Goal: Information Seeking & Learning: Check status

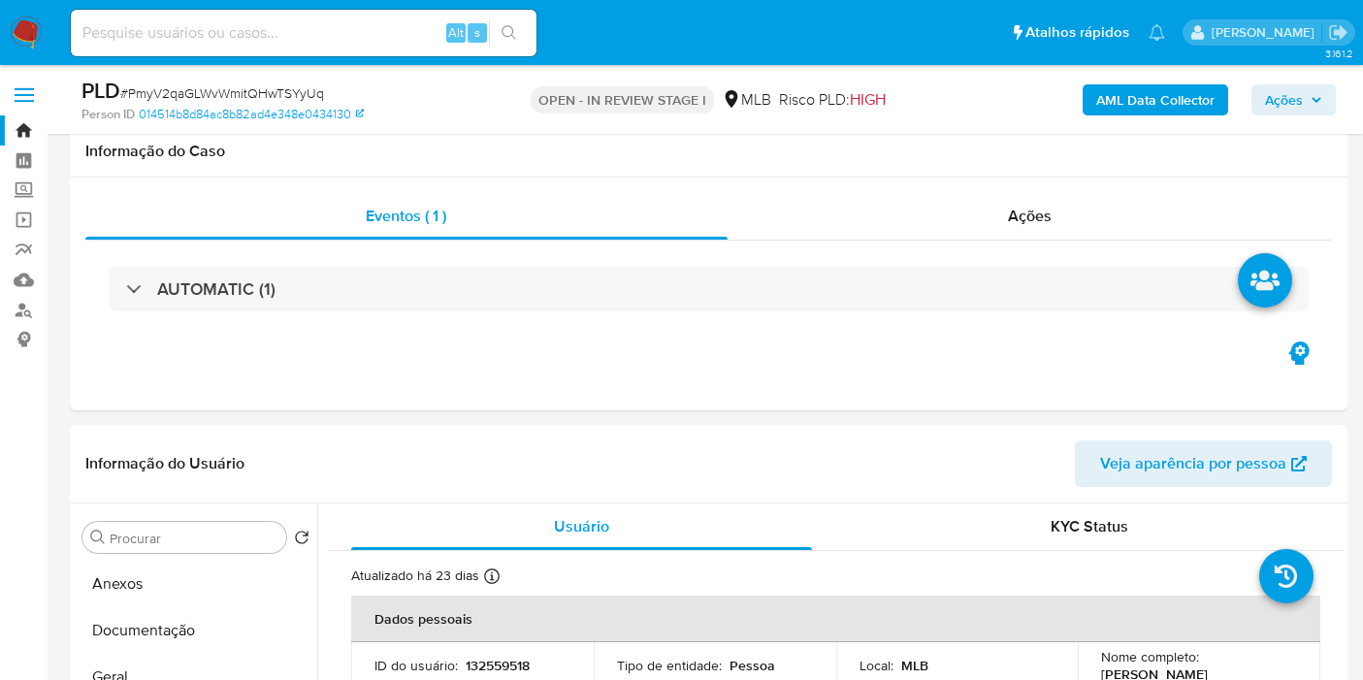
select select "10"
click at [149, 561] on button "Anexos" at bounding box center [188, 584] width 227 height 47
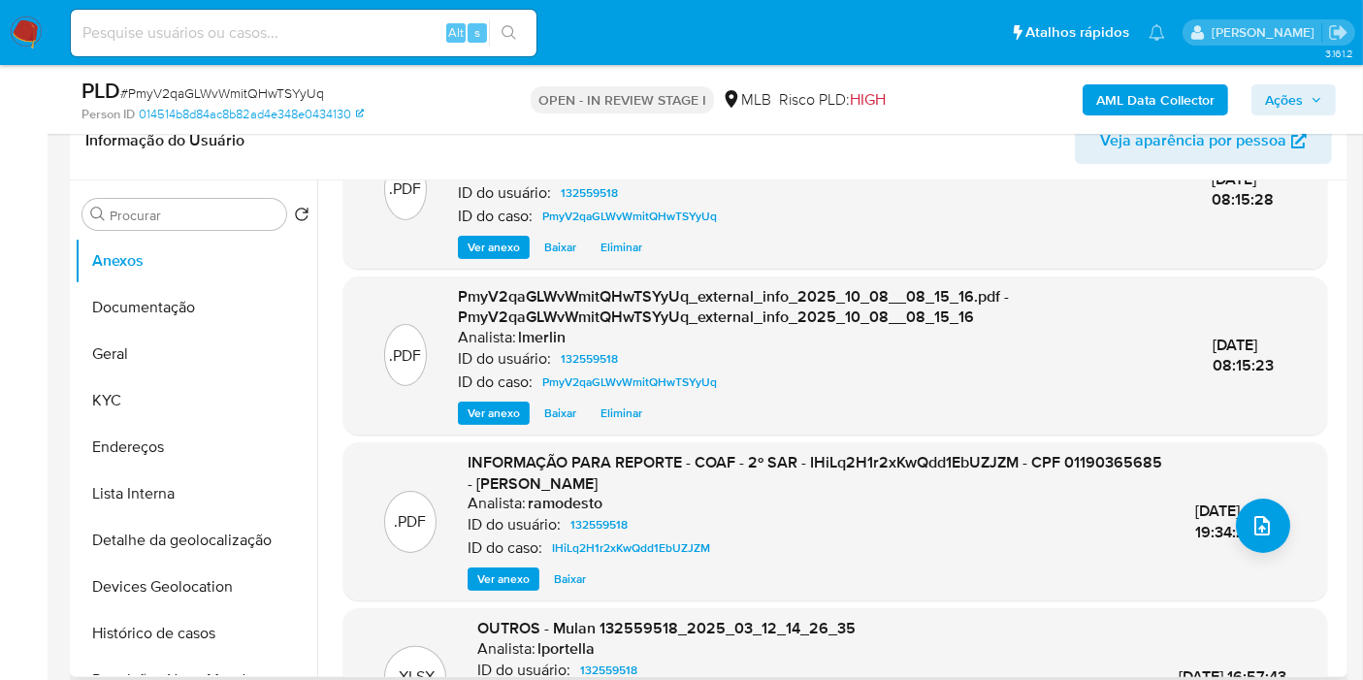
scroll to position [215, 0]
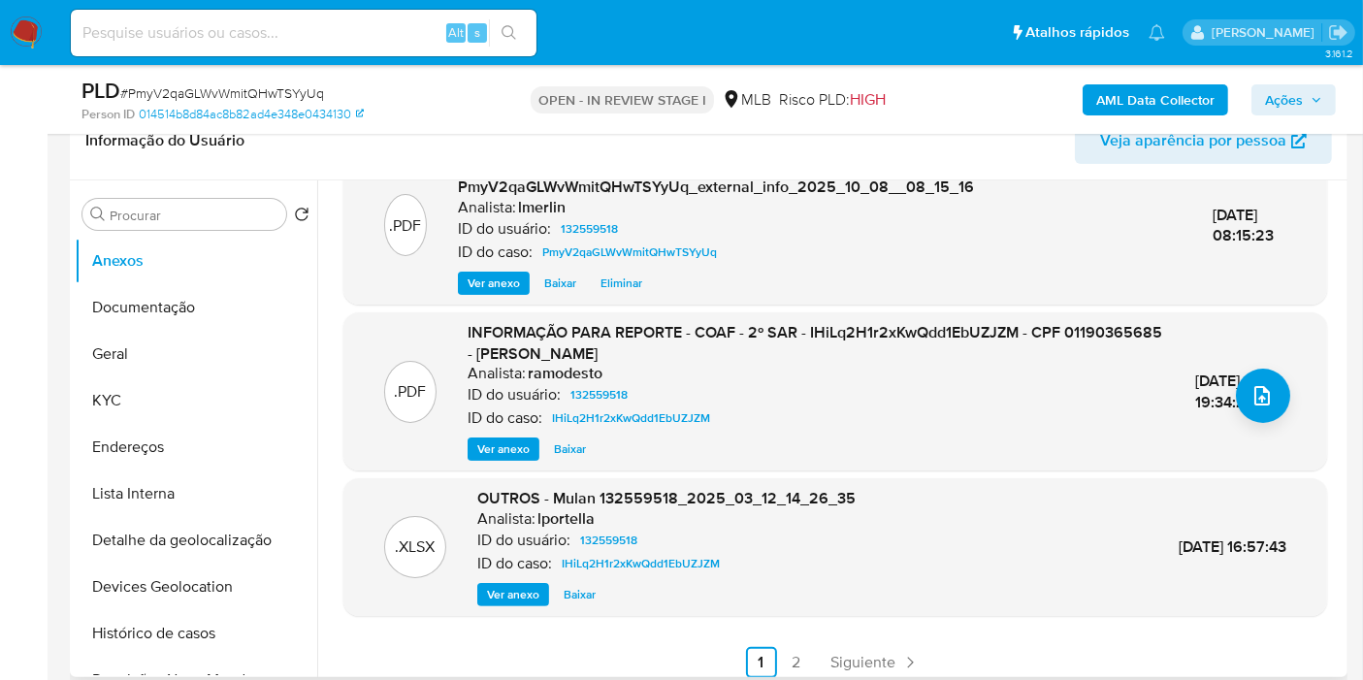
click at [493, 444] on span "Ver anexo" at bounding box center [503, 449] width 52 height 19
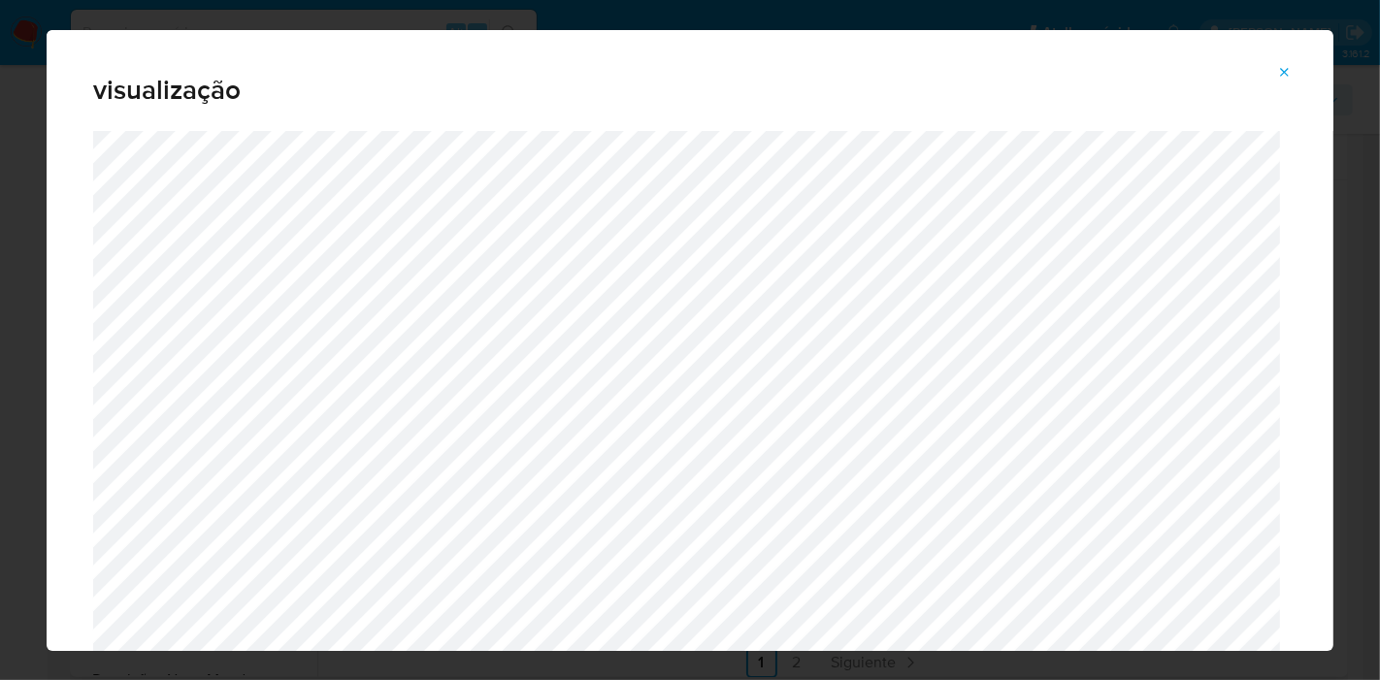
click at [1278, 76] on icon "Attachment preview" at bounding box center [1285, 73] width 16 height 16
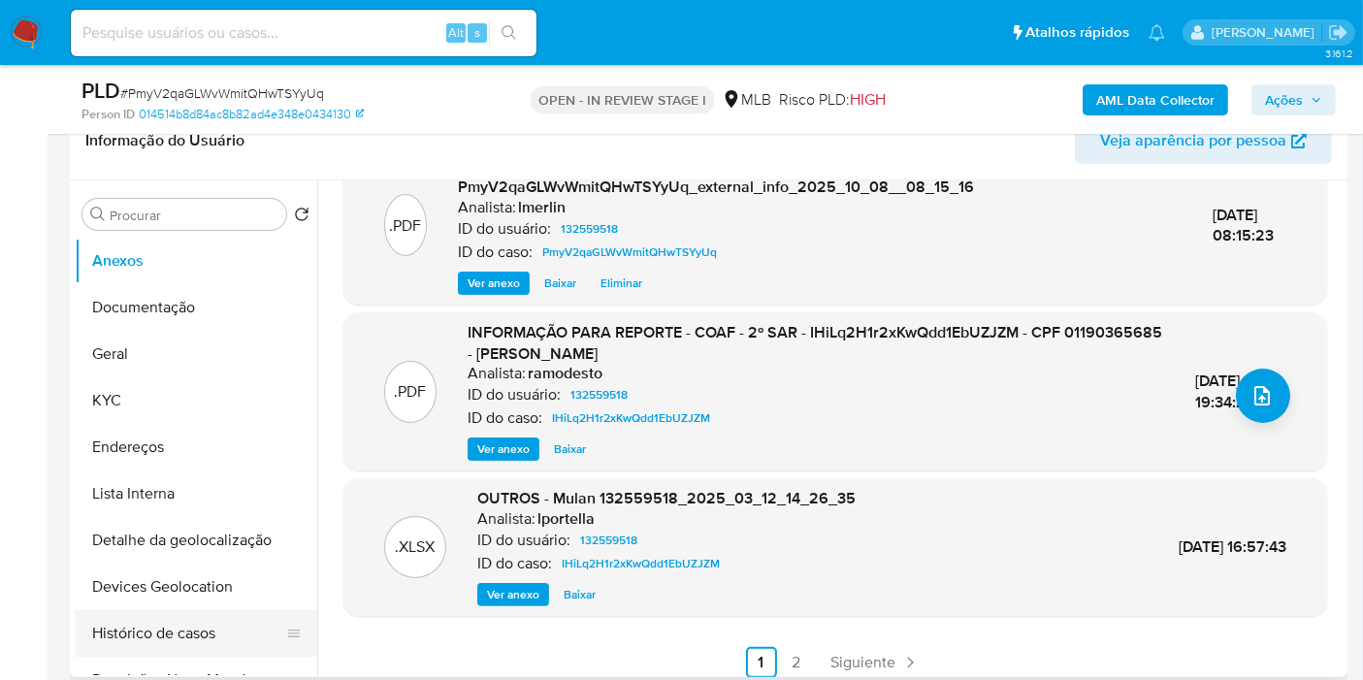
click at [142, 625] on button "Histórico de casos" at bounding box center [188, 633] width 227 height 47
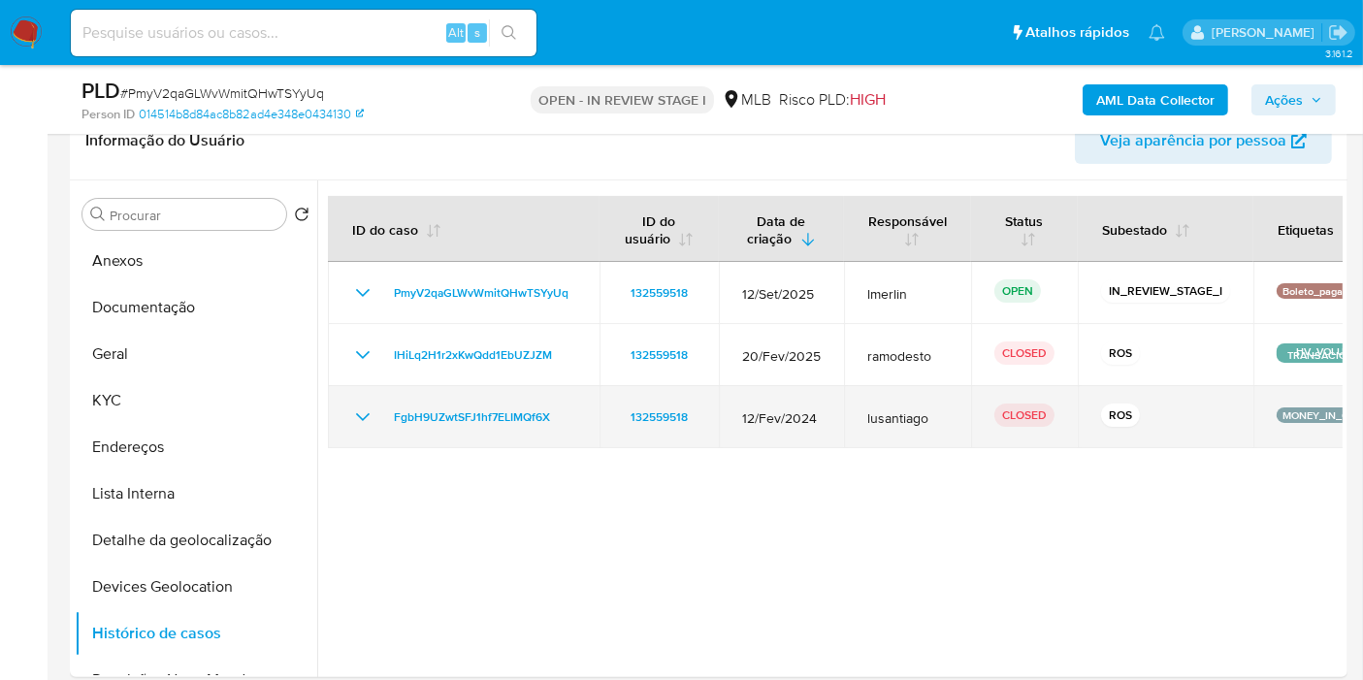
click at [354, 414] on icon "Mostrar/Ocultar" at bounding box center [362, 417] width 23 height 23
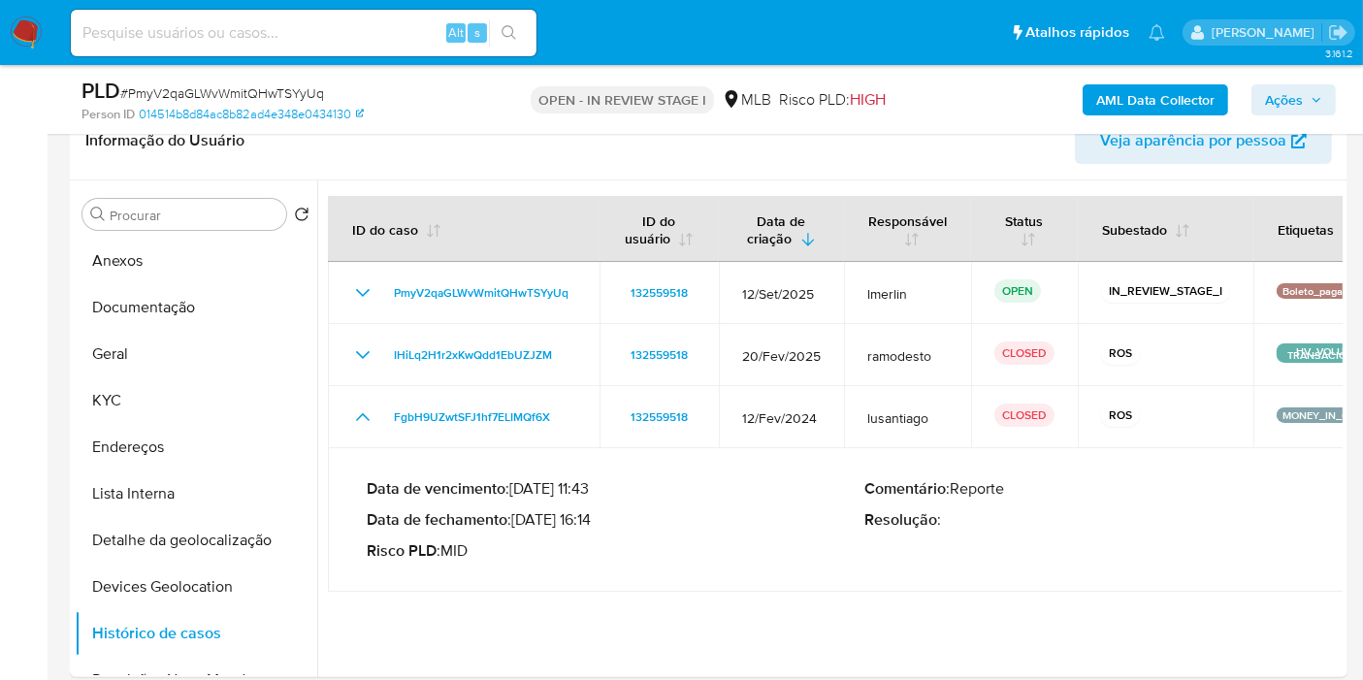
drag, startPoint x: 519, startPoint y: 513, endPoint x: 602, endPoint y: 514, distance: 82.5
click at [602, 514] on p "Data de fechamento : 28/02/2024 16:14" at bounding box center [616, 519] width 499 height 19
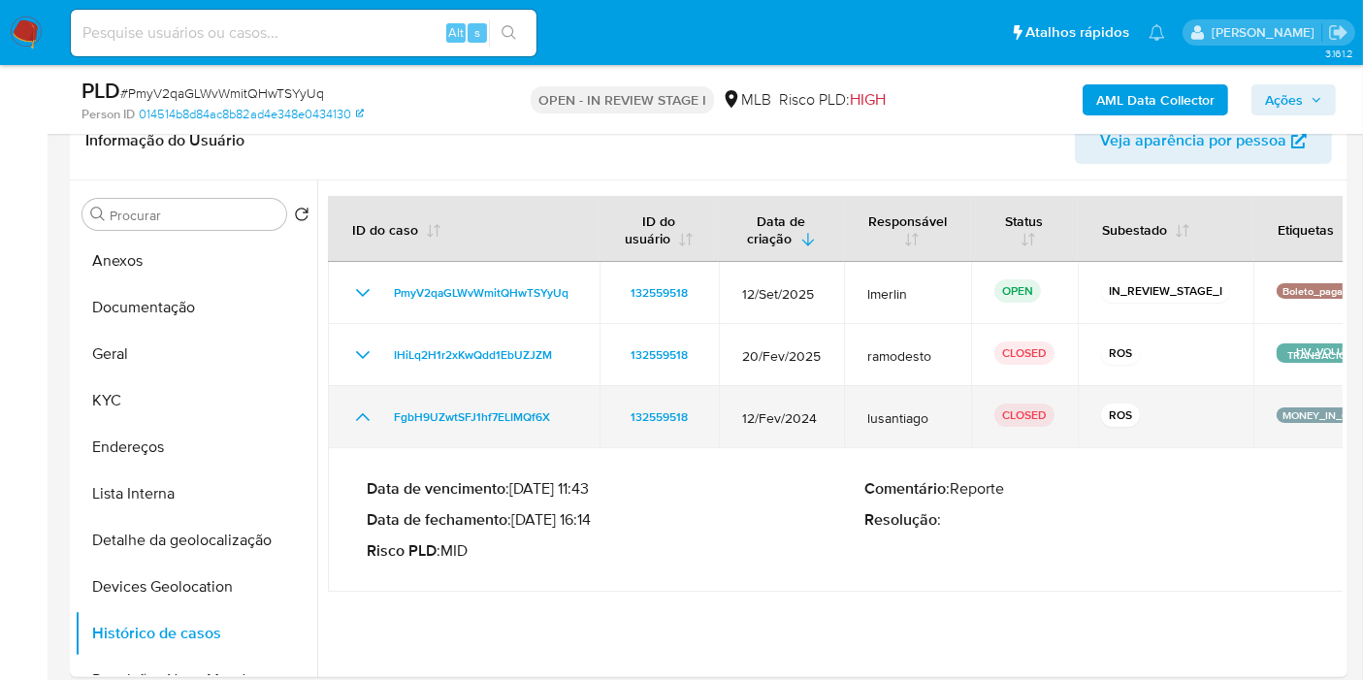
click at [356, 419] on icon "Mostrar/Ocultar" at bounding box center [363, 417] width 14 height 8
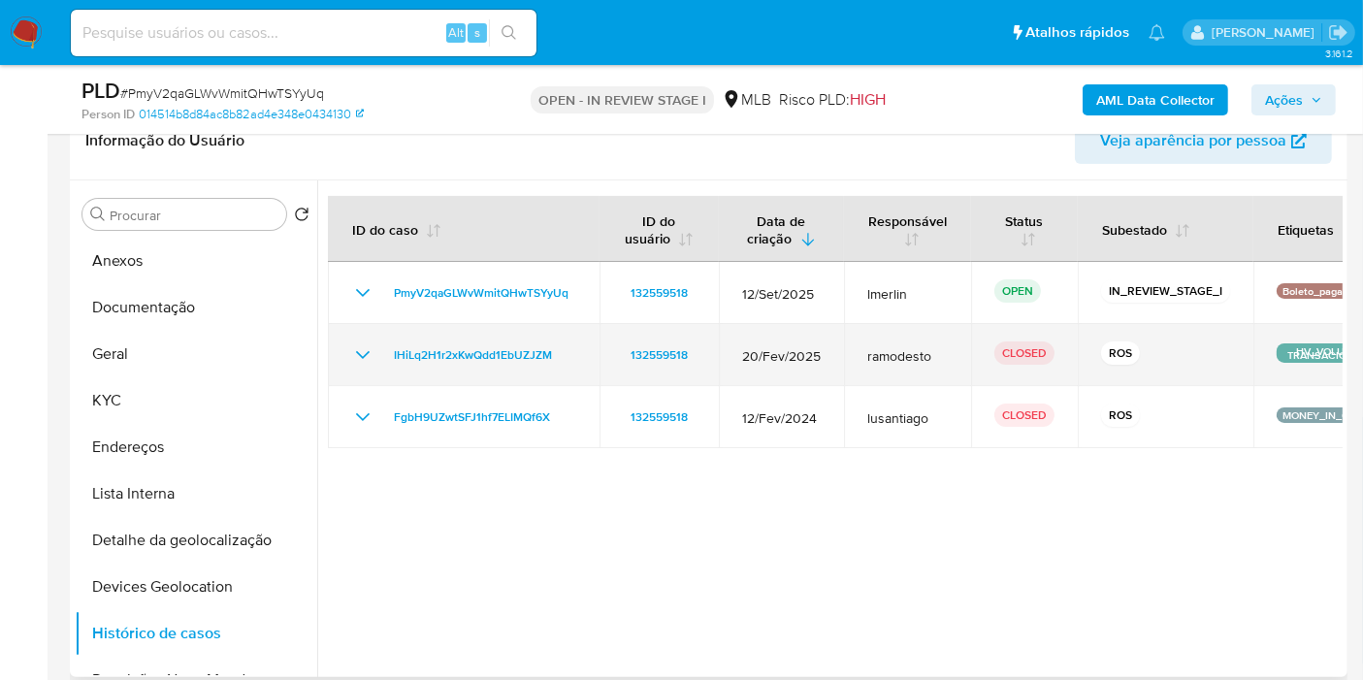
click at [352, 356] on icon "Mostrar/Ocultar" at bounding box center [362, 355] width 23 height 23
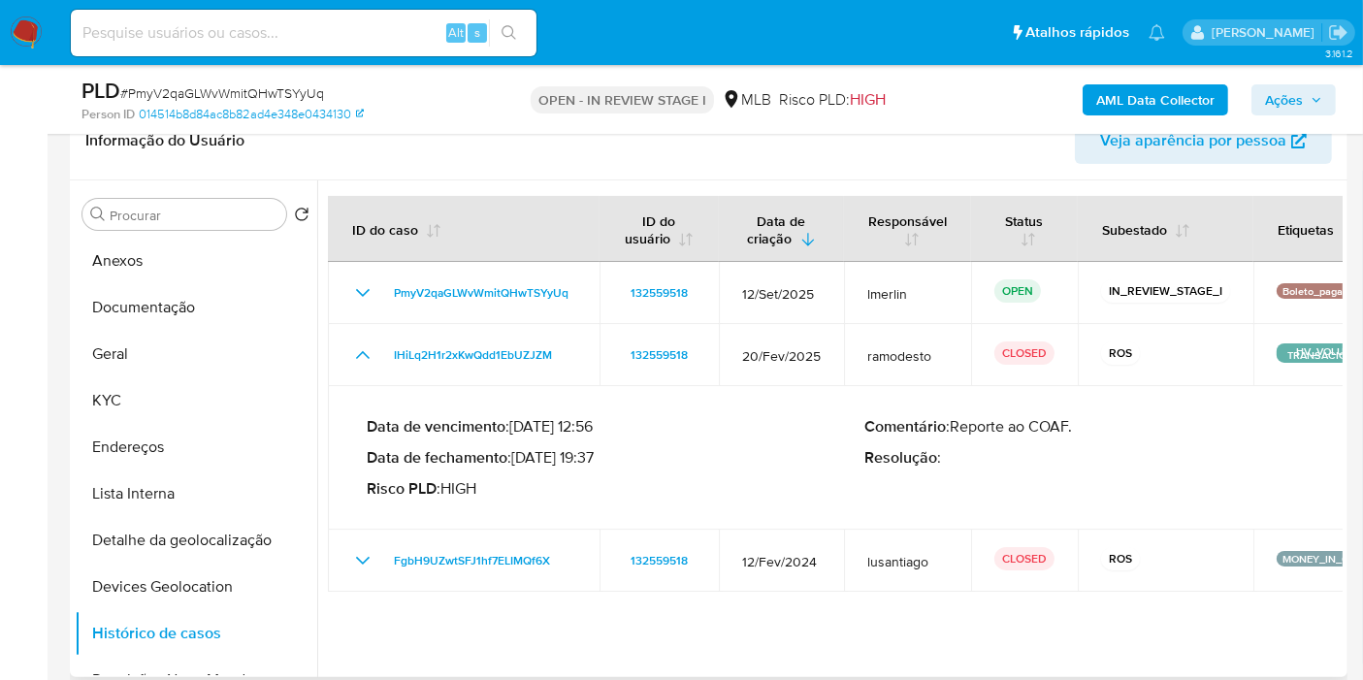
drag, startPoint x: 518, startPoint y: 453, endPoint x: 595, endPoint y: 456, distance: 76.7
click at [595, 456] on p "Data de fechamento : 14/03/2025 19:37" at bounding box center [616, 457] width 499 height 19
click at [187, 419] on button "KYC" at bounding box center [188, 400] width 227 height 47
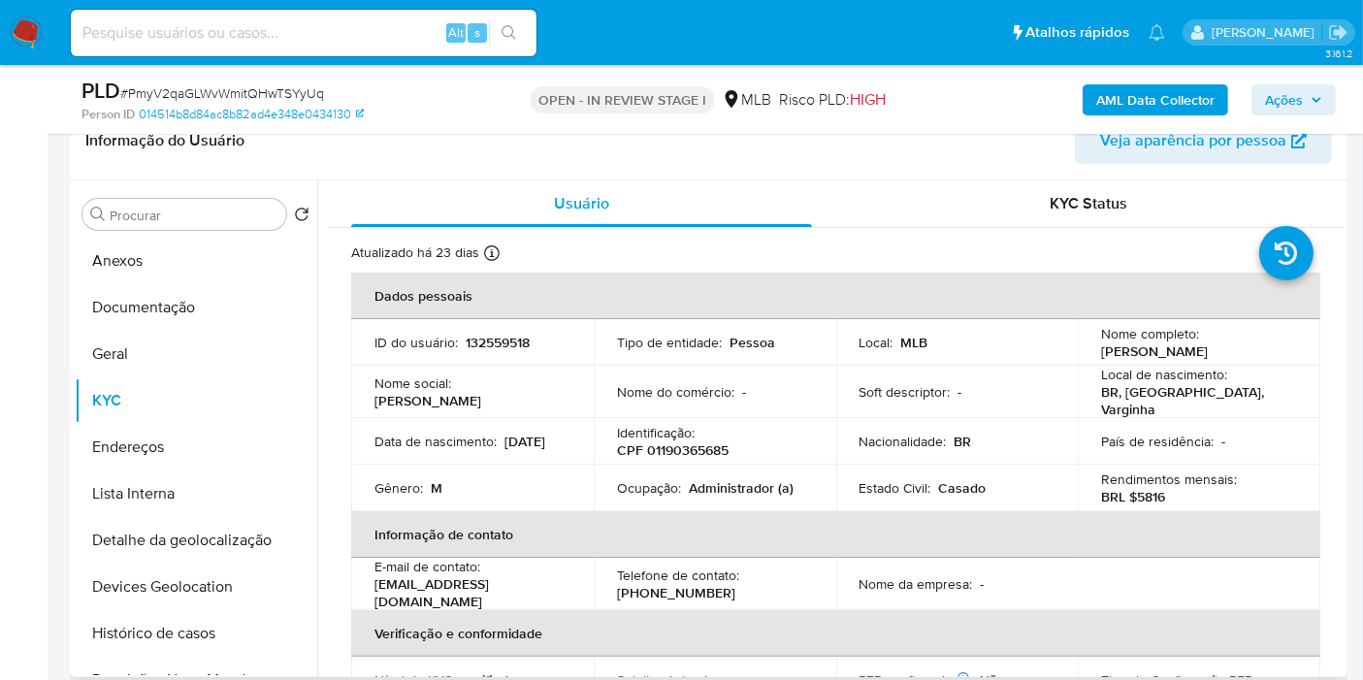
click at [487, 337] on p "132559518" at bounding box center [498, 342] width 64 height 17
copy p "132559518"
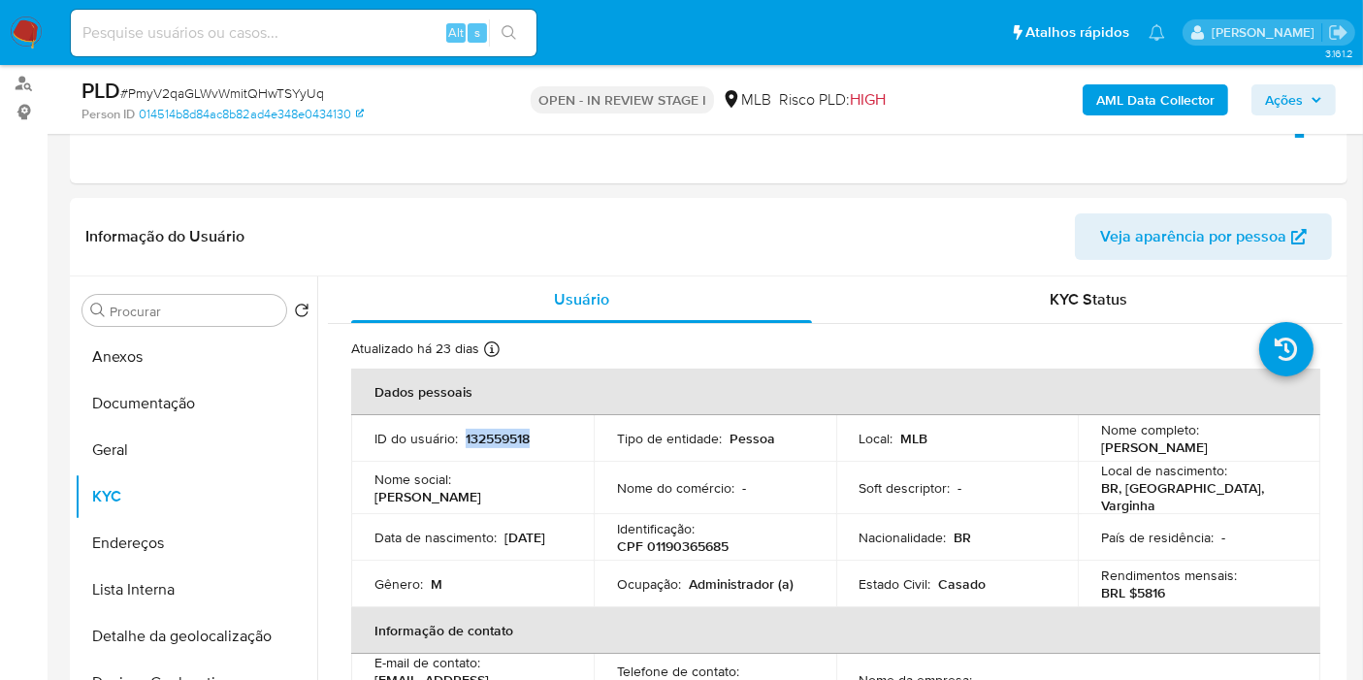
scroll to position [215, 0]
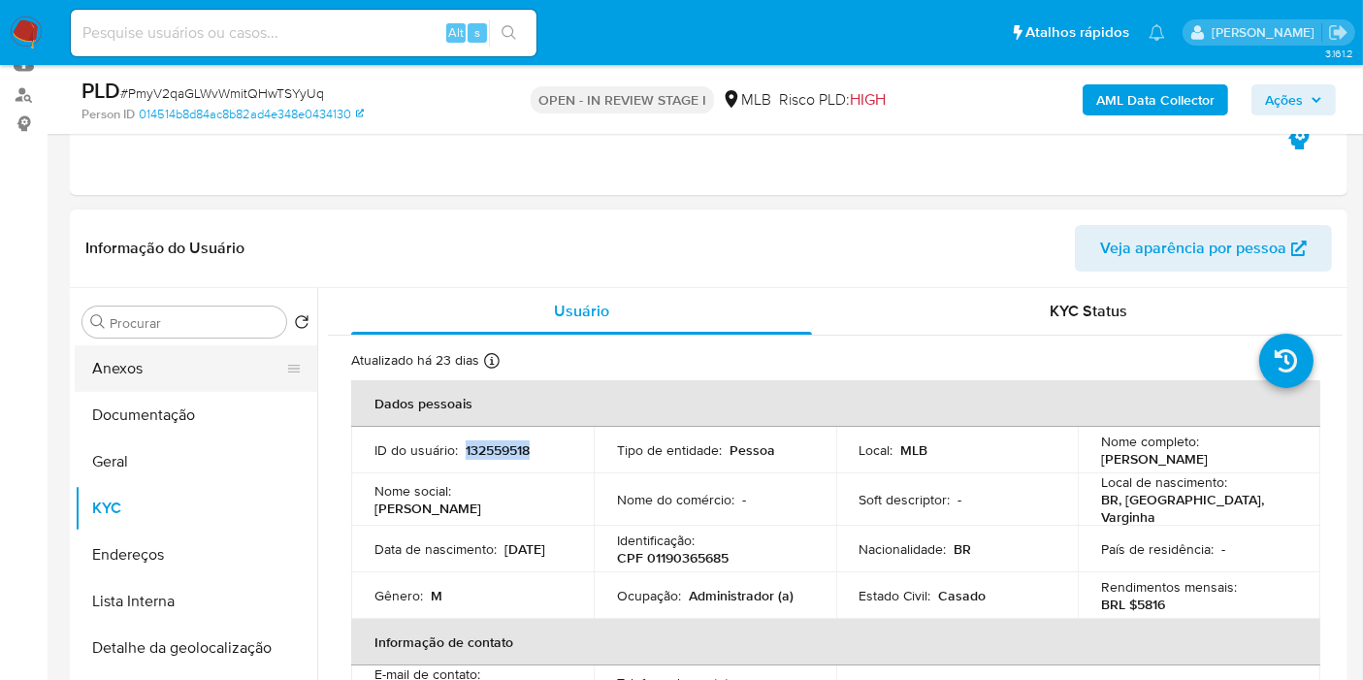
click at [208, 372] on button "Anexos" at bounding box center [188, 368] width 227 height 47
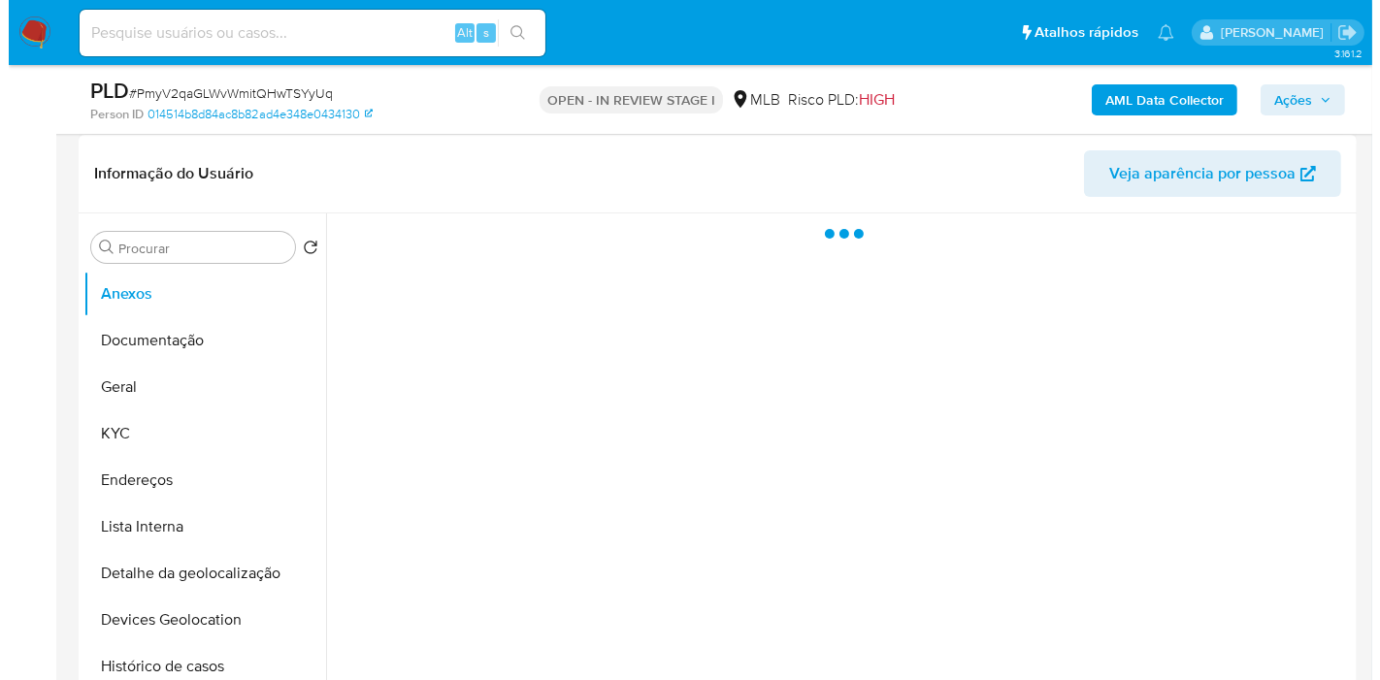
scroll to position [323, 0]
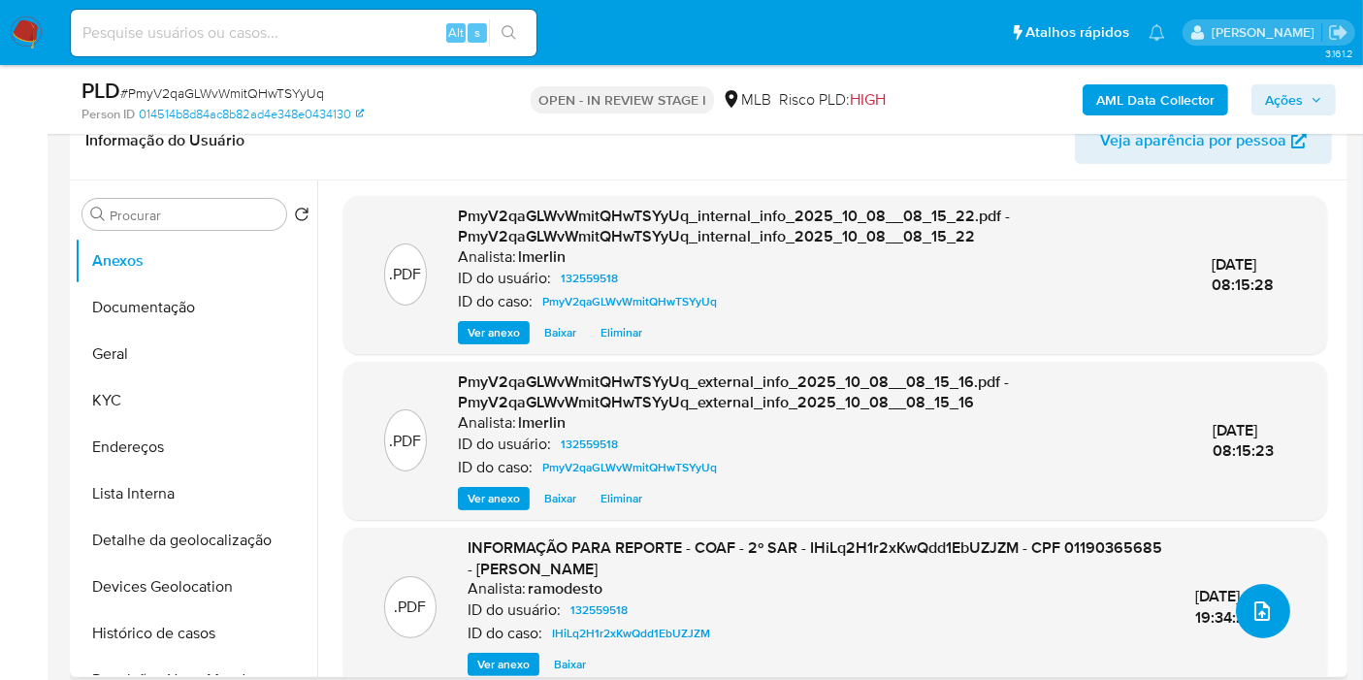
click at [1251, 607] on icon "upload-file" at bounding box center [1262, 611] width 23 height 23
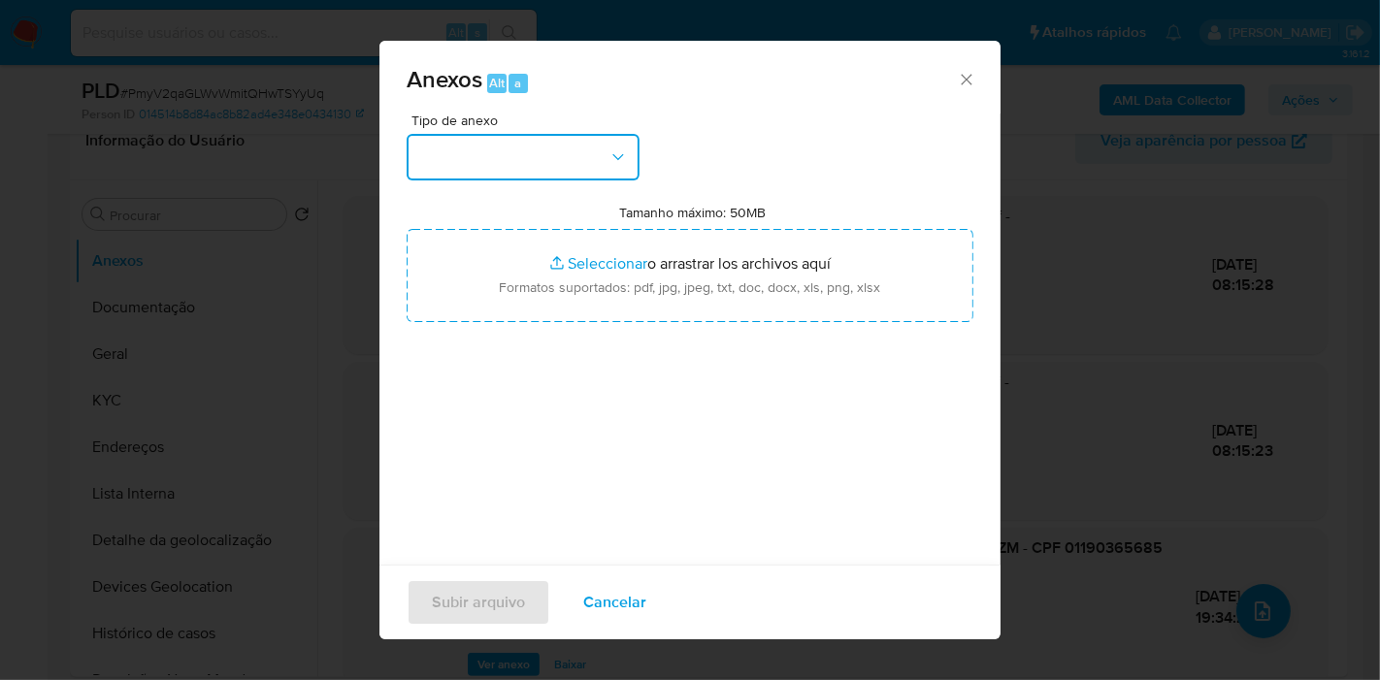
click at [577, 154] on button "button" at bounding box center [523, 157] width 233 height 47
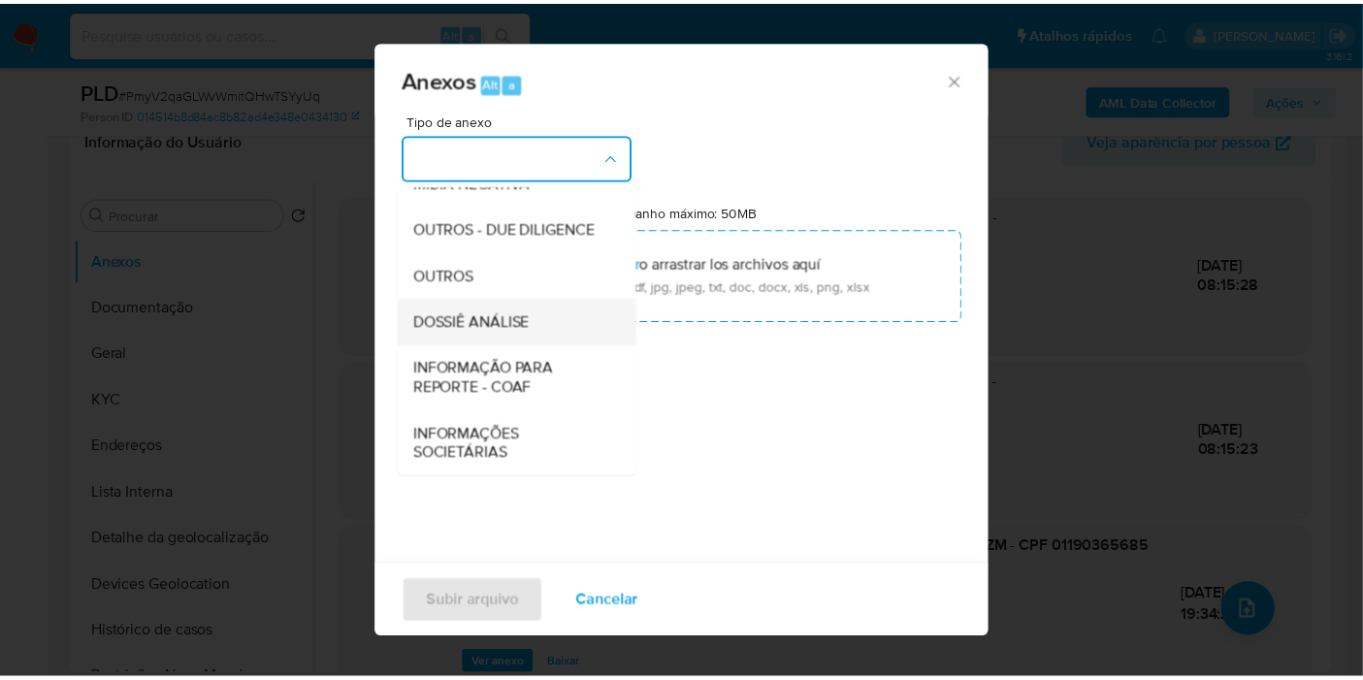
scroll to position [298, 0]
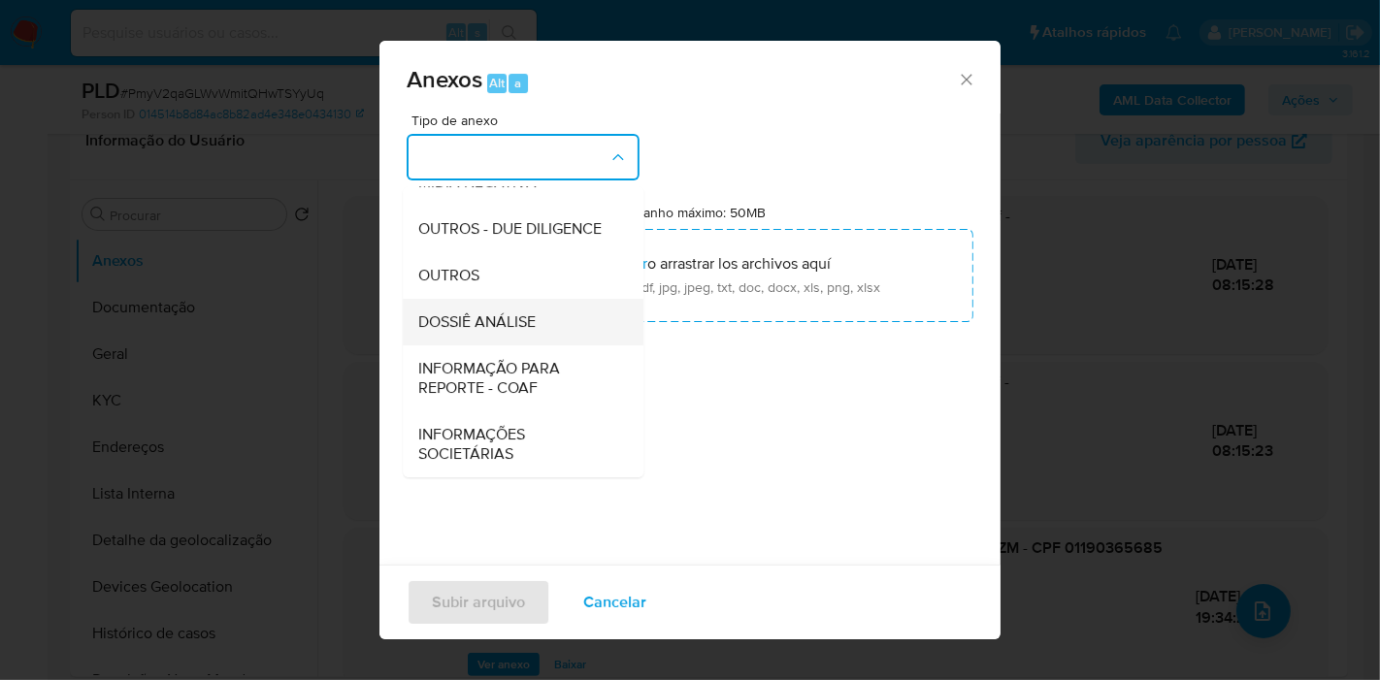
click at [521, 313] on span "DOSSIÊ ANÁLISE" at bounding box center [476, 321] width 117 height 19
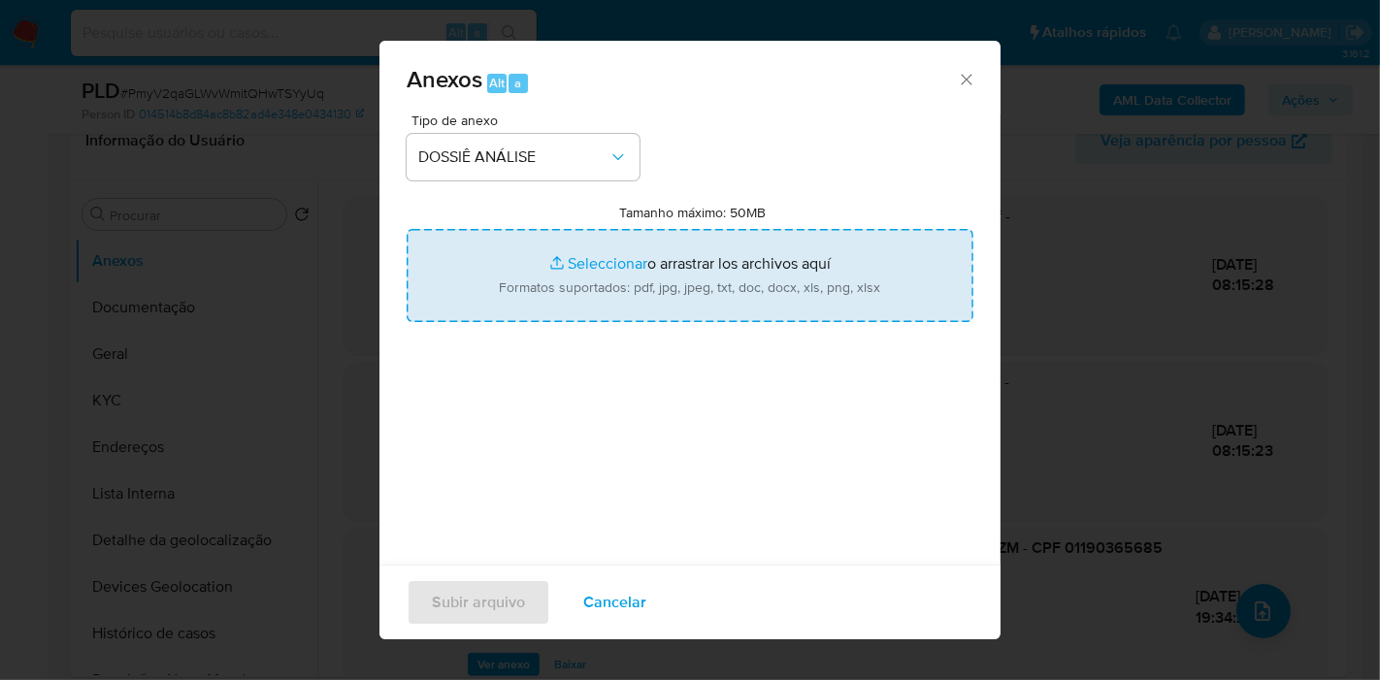
click at [669, 259] on input "Tamanho máximo: 50MB Seleccionar archivos" at bounding box center [690, 275] width 567 height 93
type input "C:\fakepath\3º SAR - XXX - CPF 01190365685 - LEANDRO GENEROSO DE ALMEIDA.pdf"
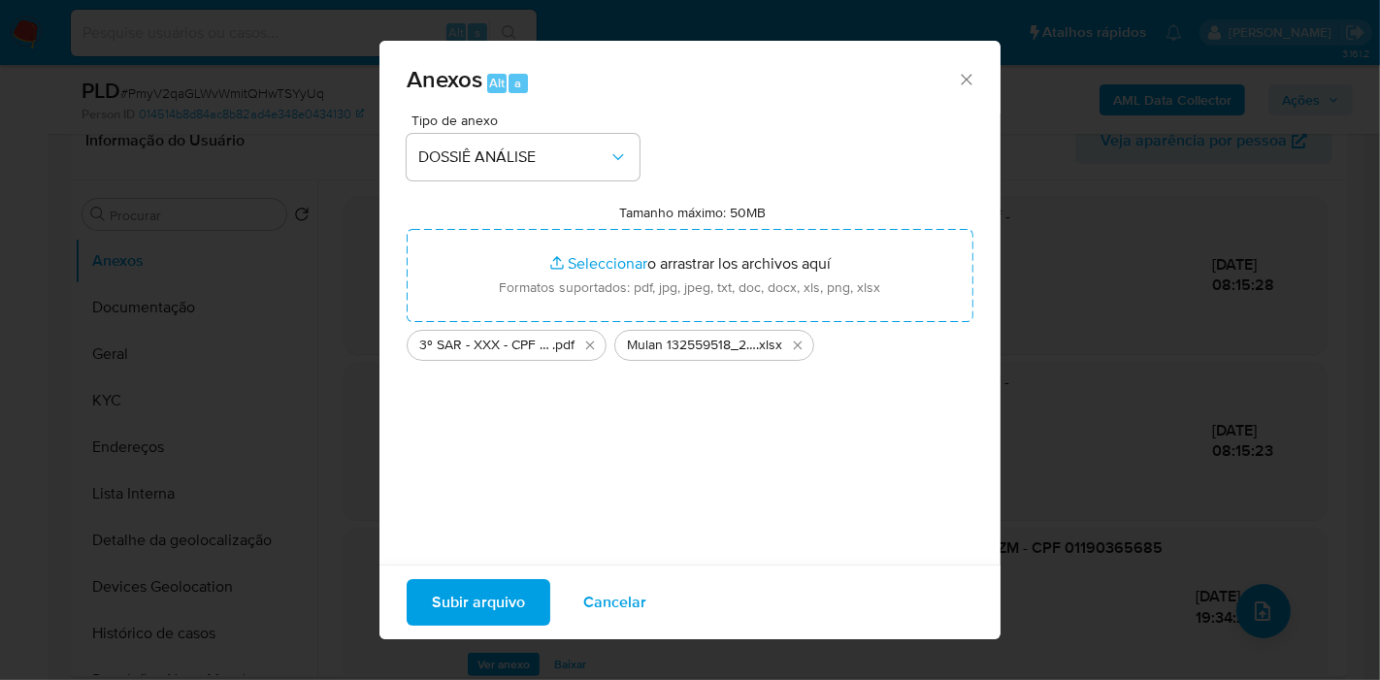
click at [479, 612] on span "Subir arquivo" at bounding box center [478, 602] width 93 height 43
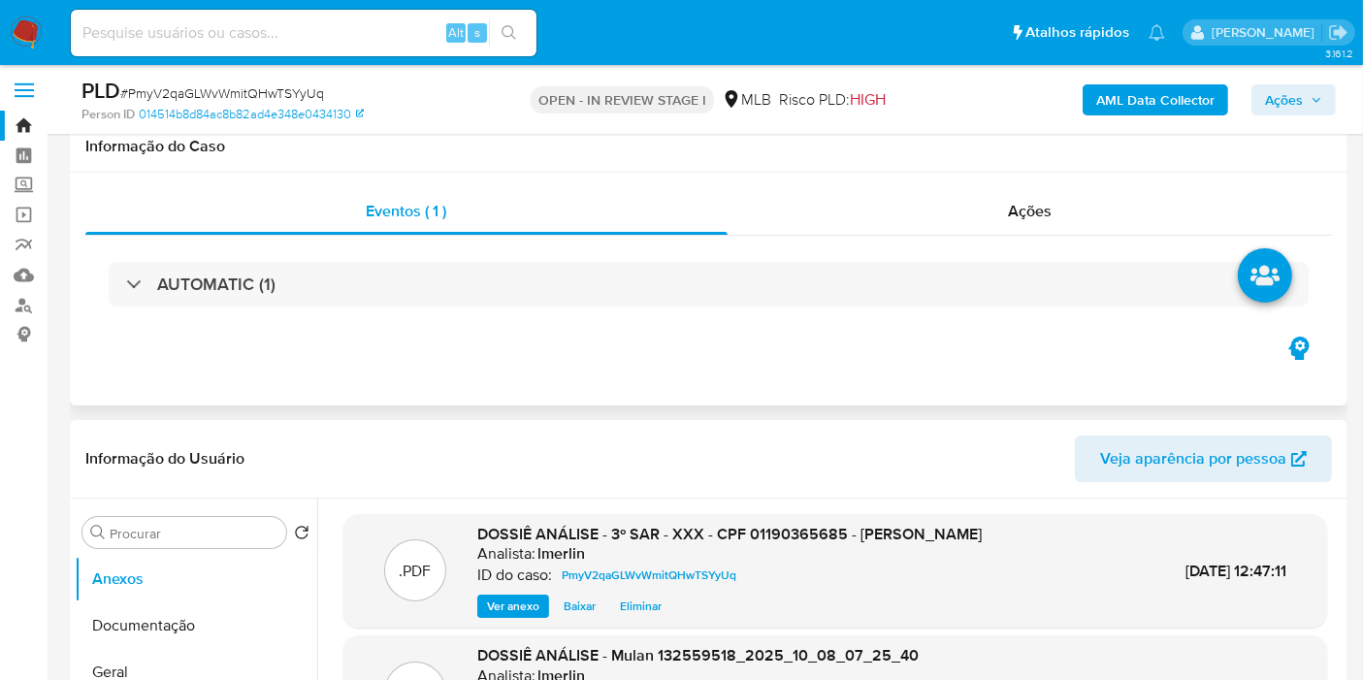
scroll to position [0, 0]
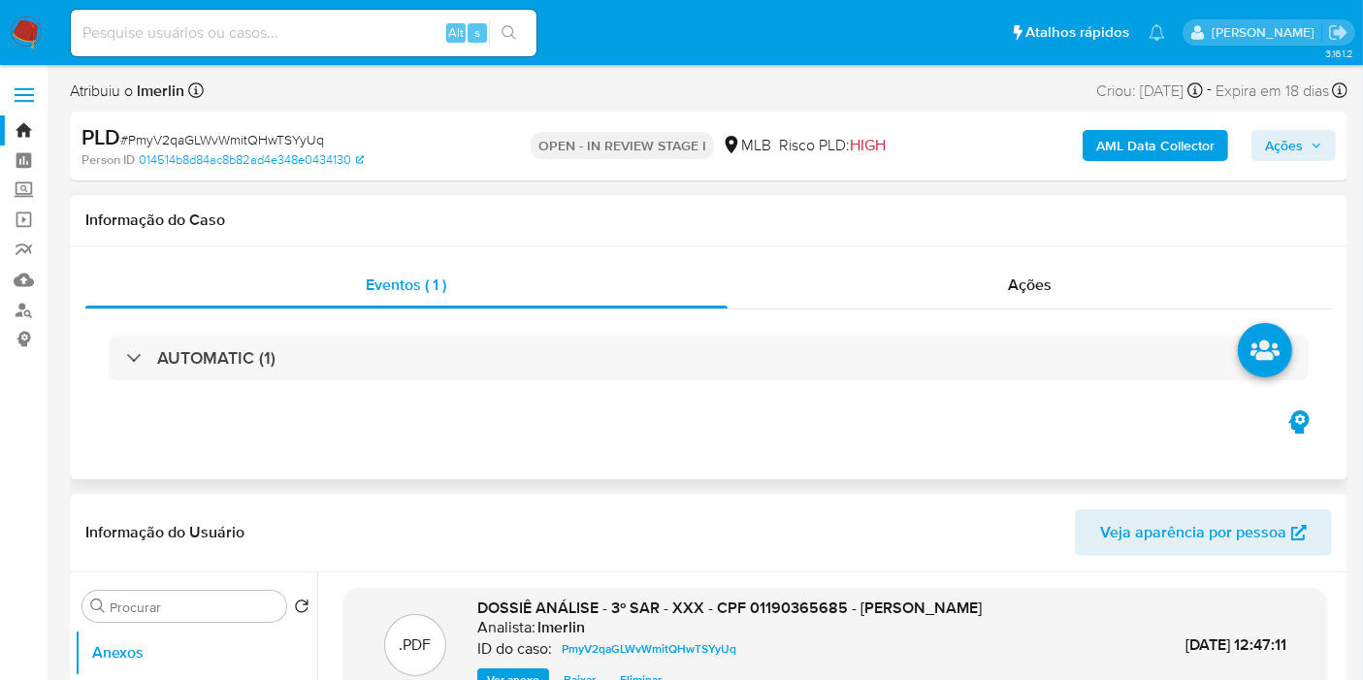
click at [1026, 300] on div "Ações" at bounding box center [1031, 285] width 606 height 47
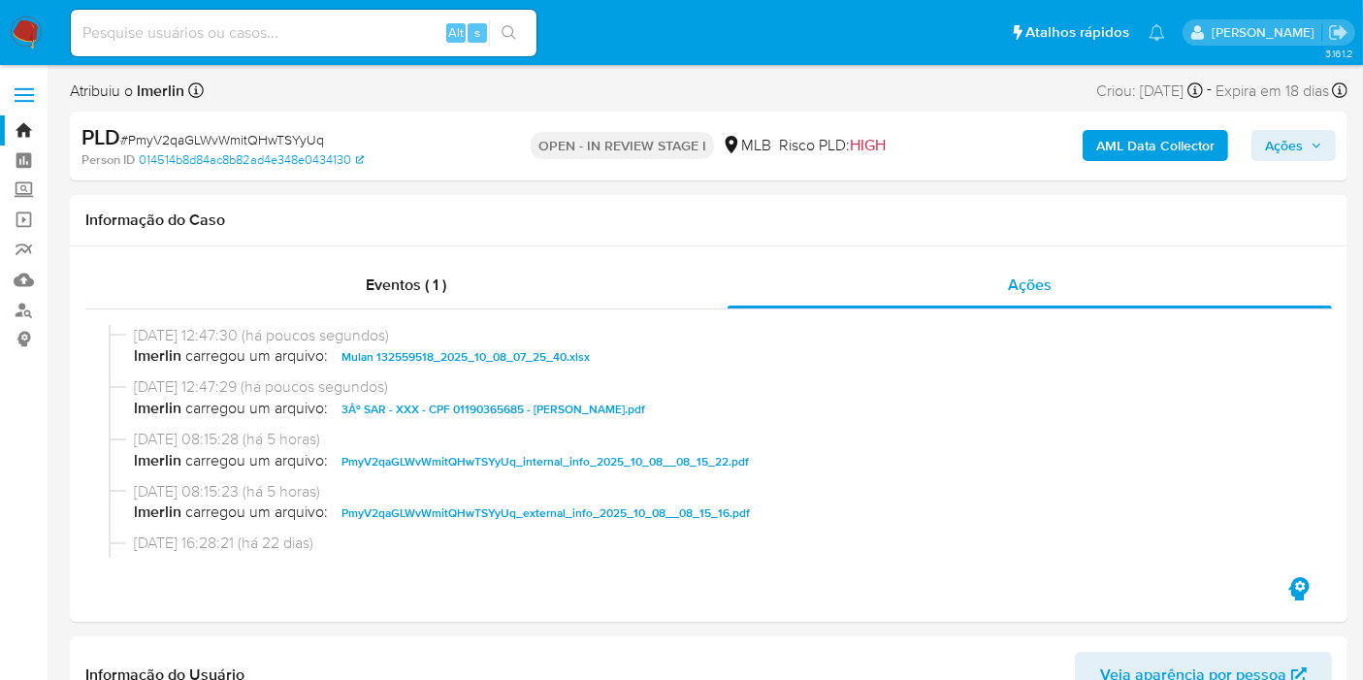
click at [1299, 146] on span "Ações" at bounding box center [1284, 145] width 38 height 31
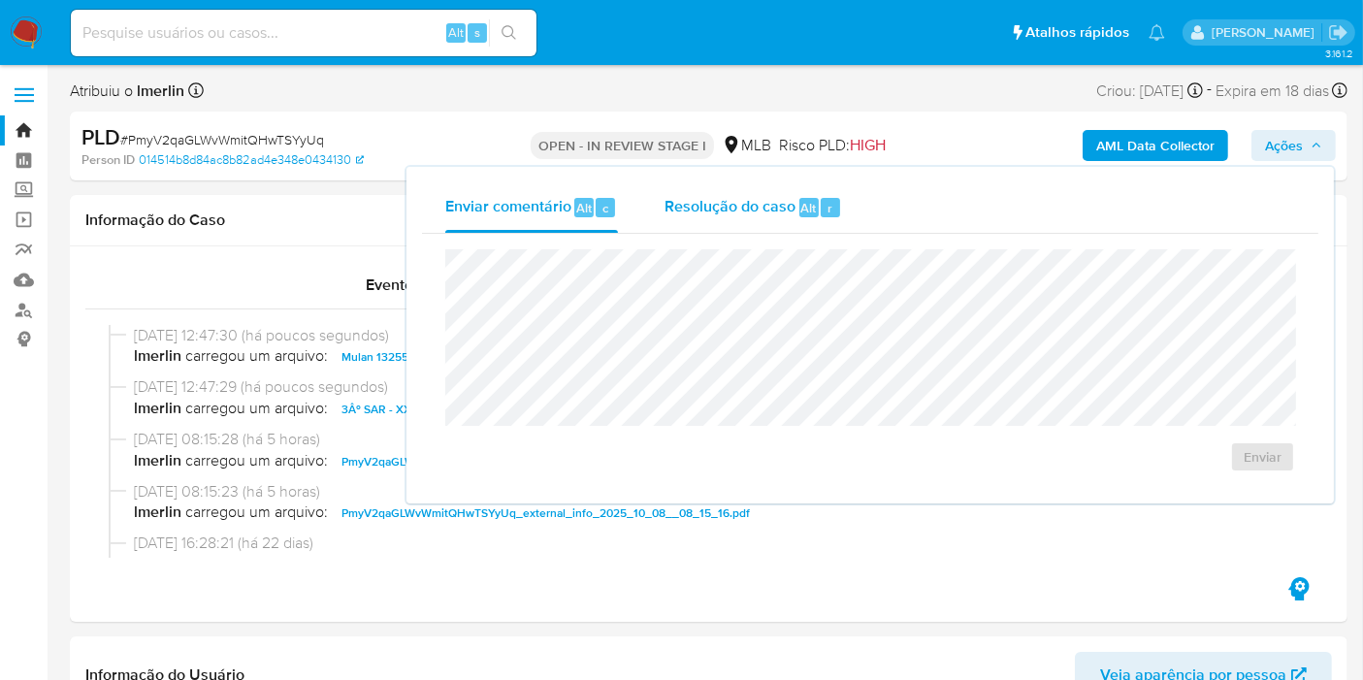
click at [748, 223] on div "Resolução do caso Alt r" at bounding box center [754, 207] width 178 height 50
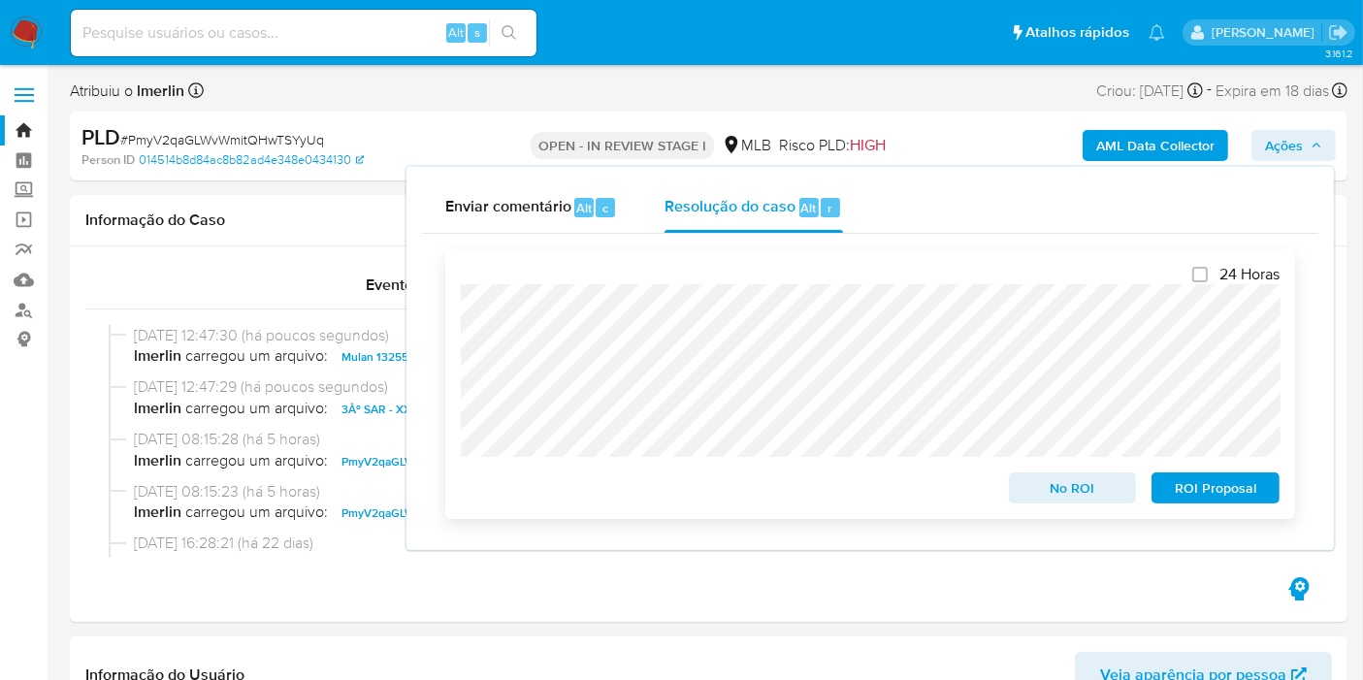
click at [1229, 495] on span "ROI Proposal" at bounding box center [1215, 488] width 101 height 27
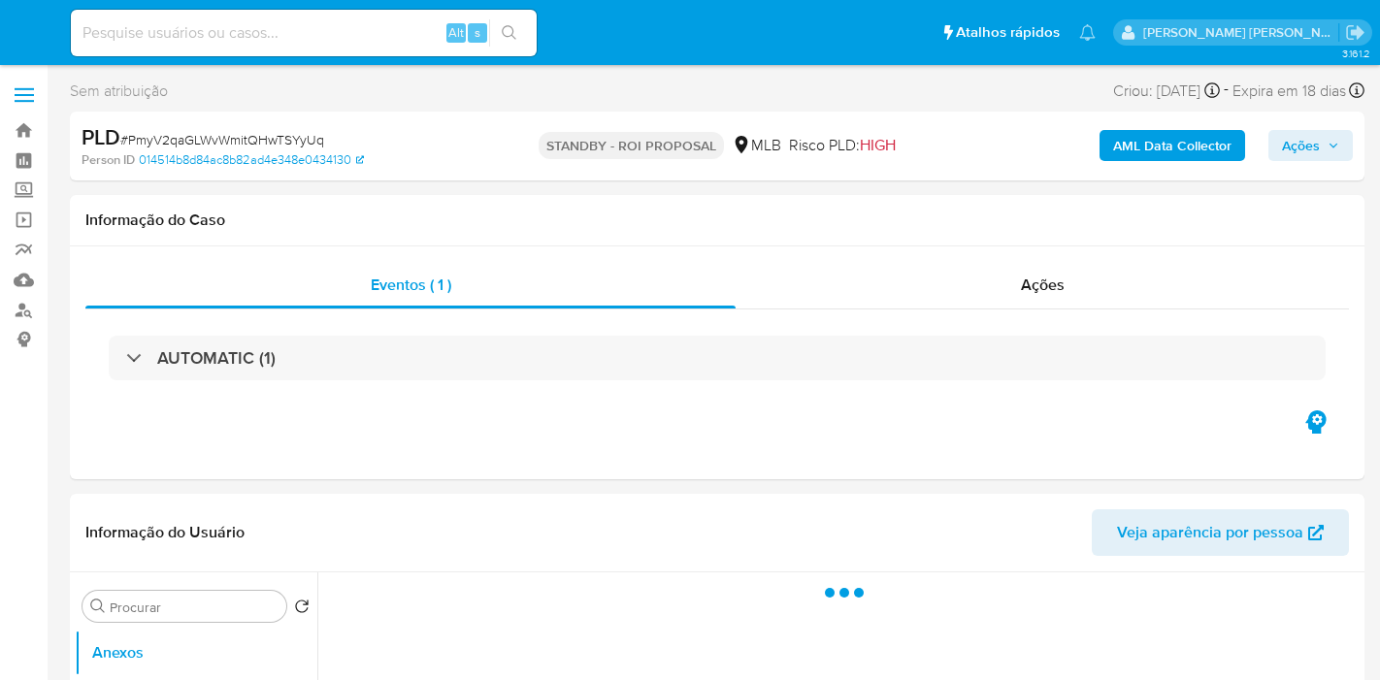
select select "10"
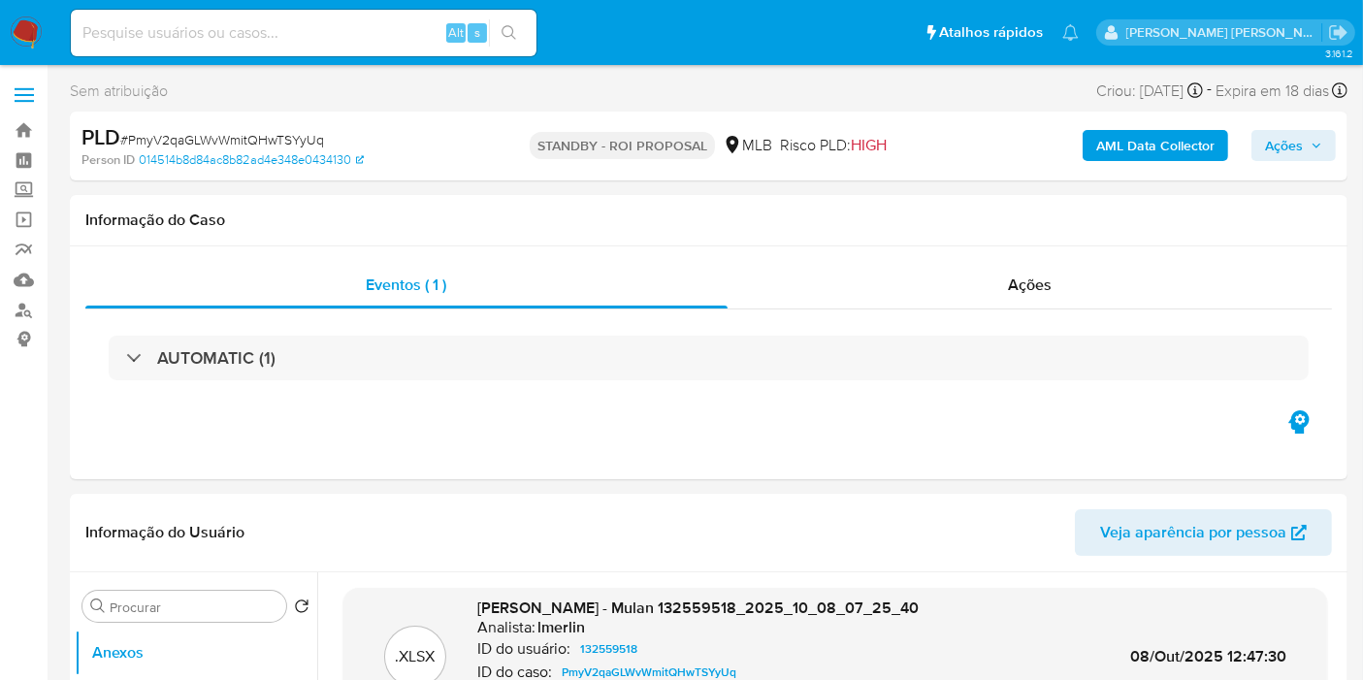
drag, startPoint x: 26, startPoint y: 35, endPoint x: 72, endPoint y: 29, distance: 46.0
click at [25, 35] on img at bounding box center [26, 32] width 33 height 33
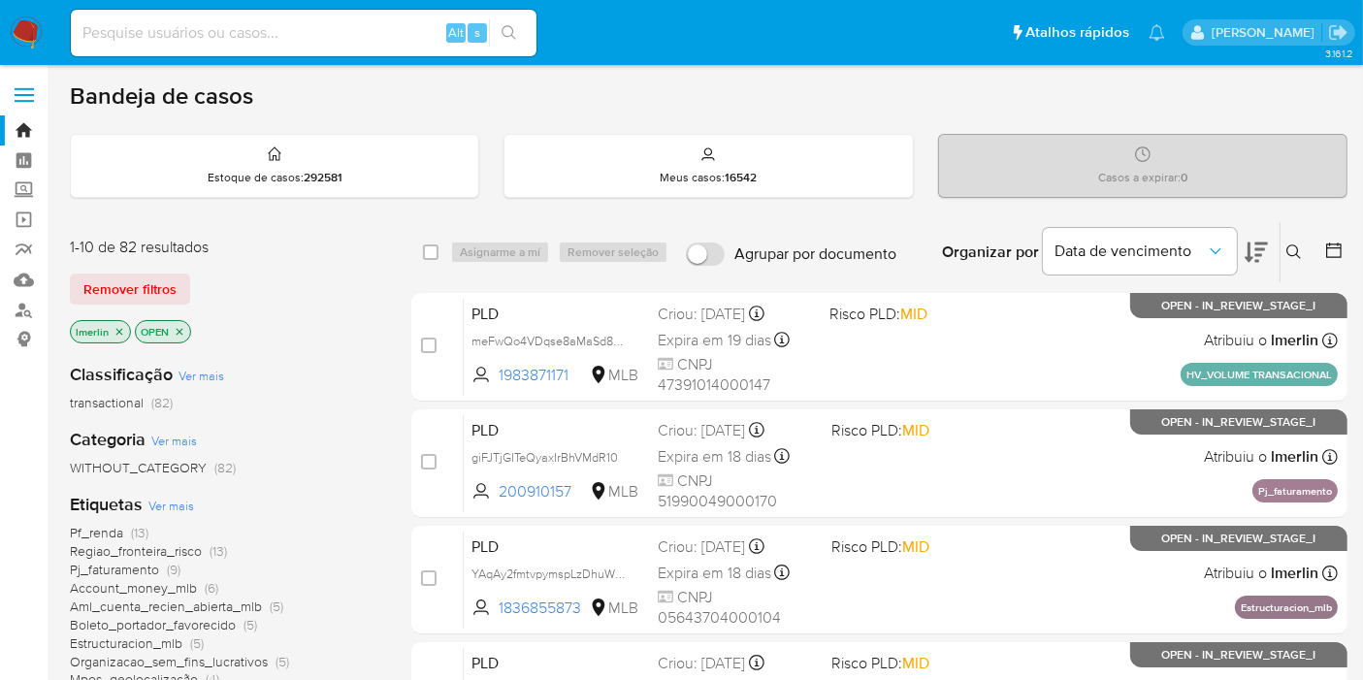
click at [119, 328] on icon "close-filter" at bounding box center [119, 331] width 7 height 7
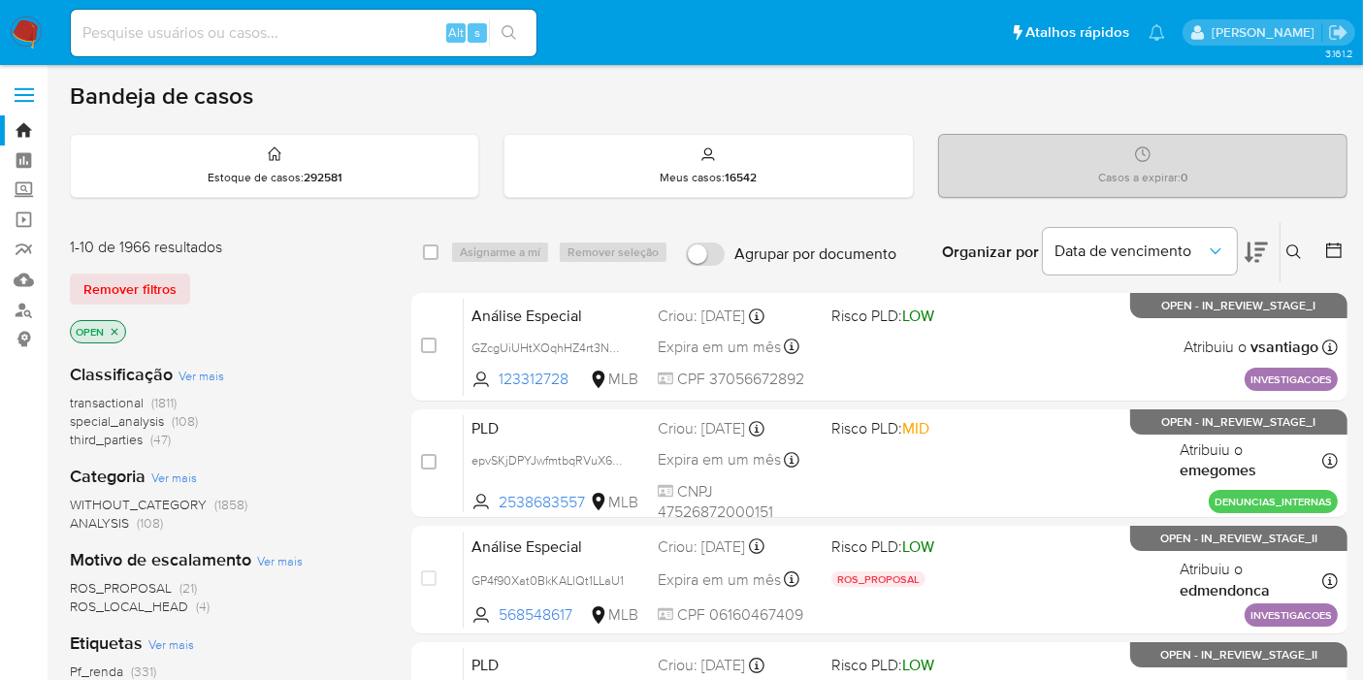
click at [310, 26] on input at bounding box center [304, 32] width 466 height 25
paste input "TEI5CPgPVvztjkrd1Bmt1Sda"
type input "TEI5CPgPVvztjkrd1Bmt1Sda"
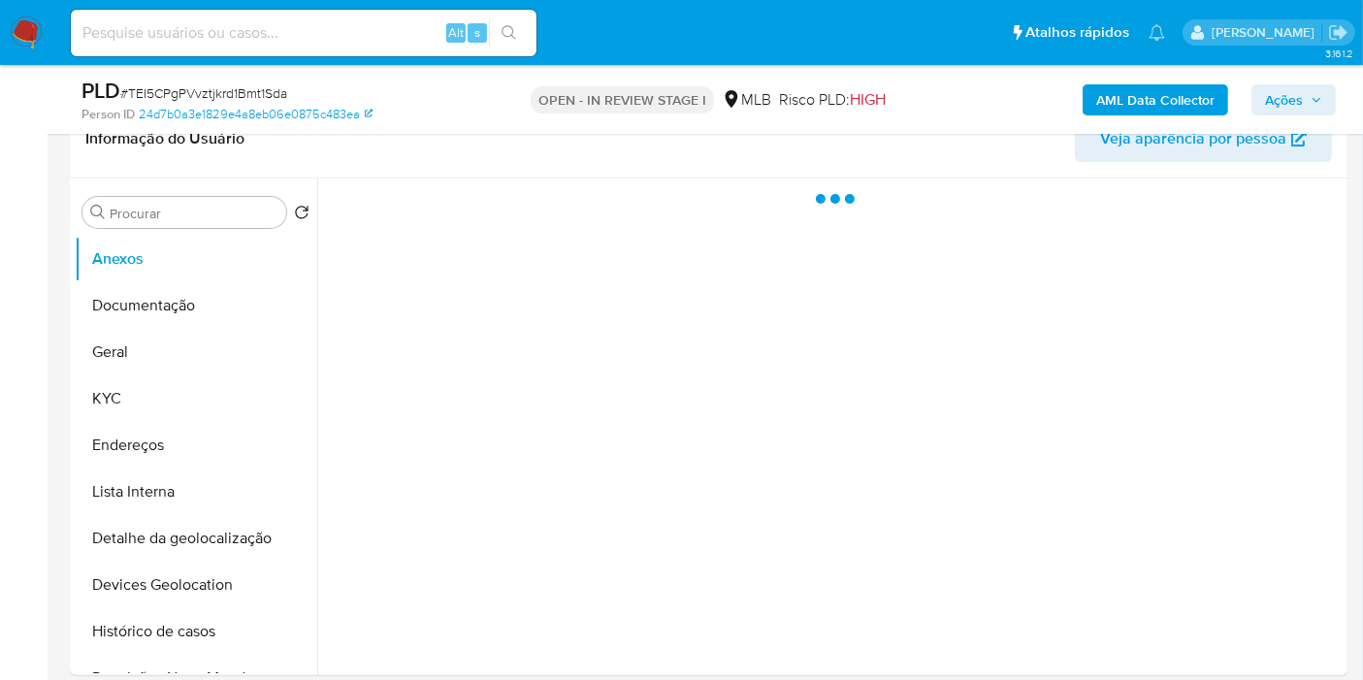
scroll to position [431, 0]
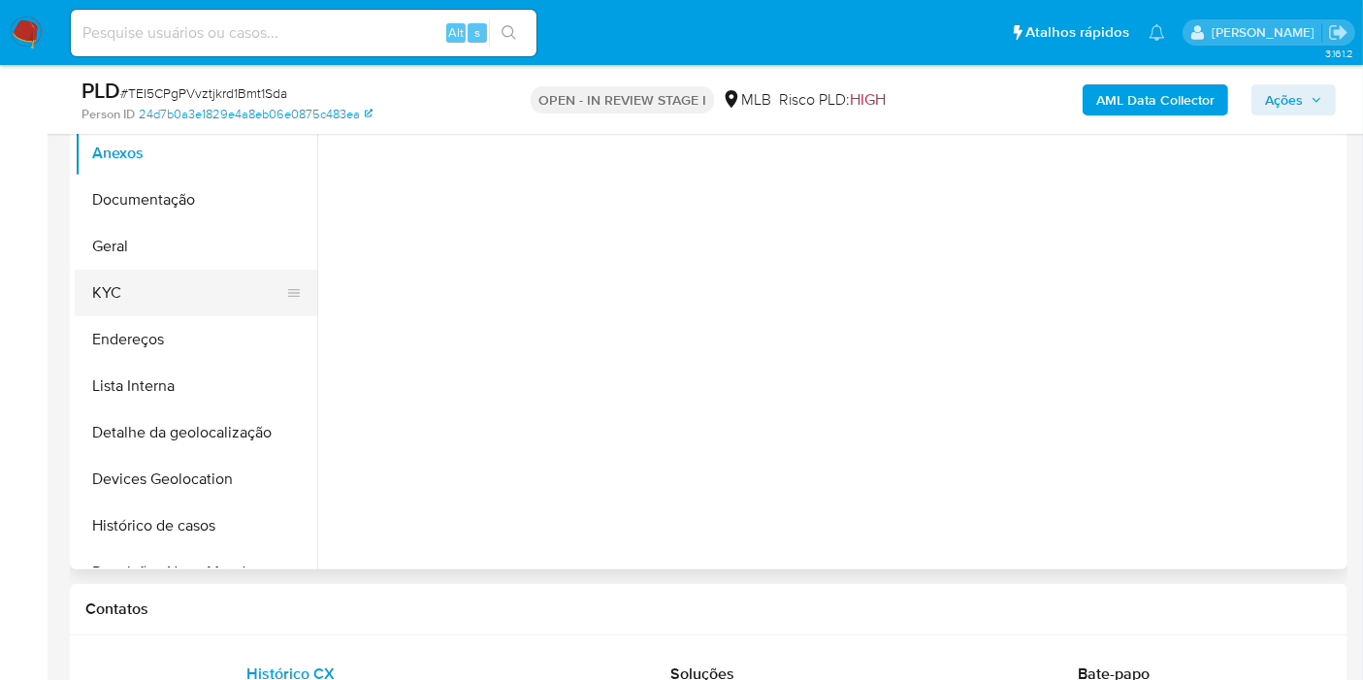
click at [175, 290] on button "KYC" at bounding box center [188, 293] width 227 height 47
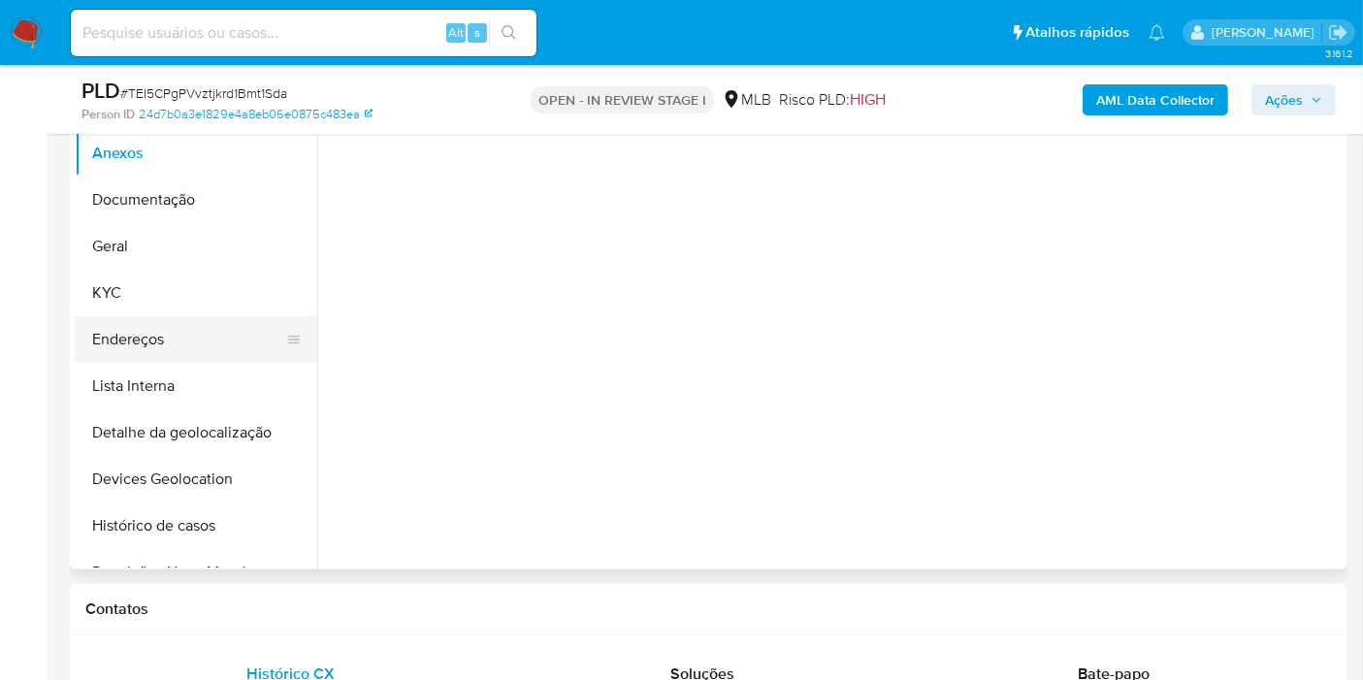
select select "10"
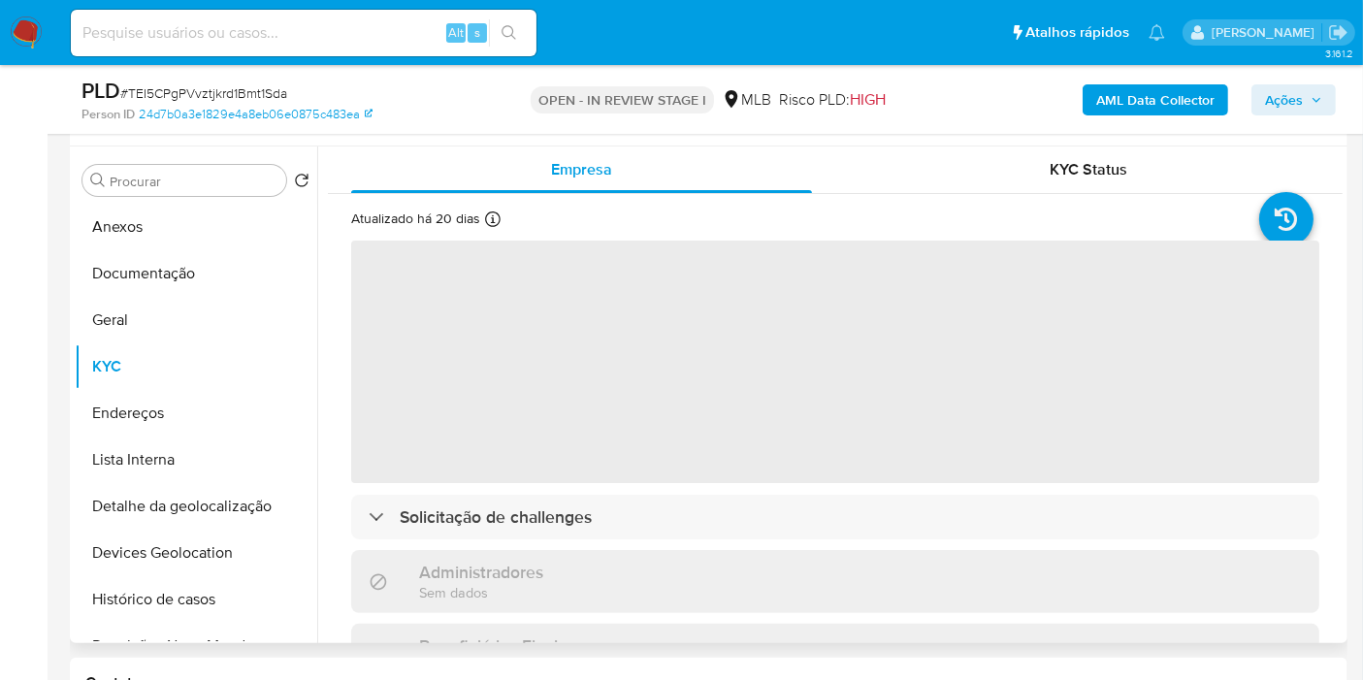
scroll to position [323, 0]
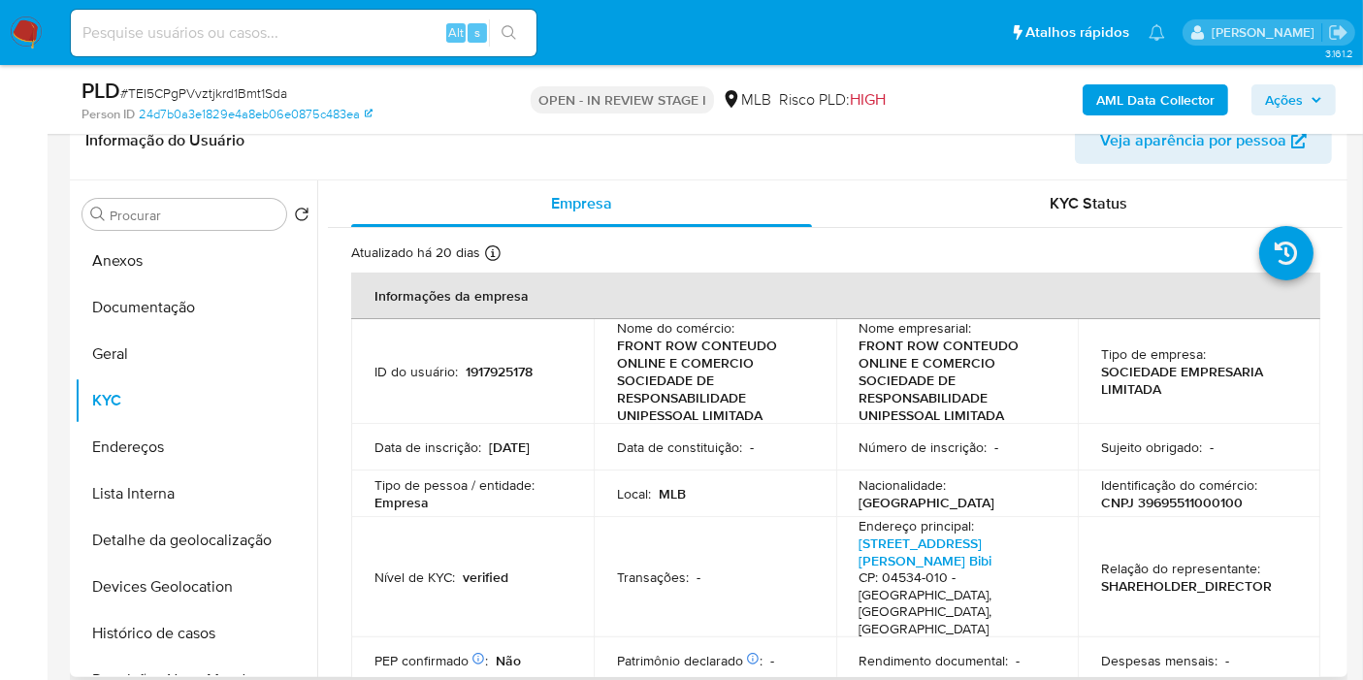
click at [1172, 503] on p "CNPJ 39695511000100" at bounding box center [1172, 502] width 142 height 17
copy p "39695511000100"
click at [192, 623] on button "Histórico de casos" at bounding box center [188, 633] width 227 height 47
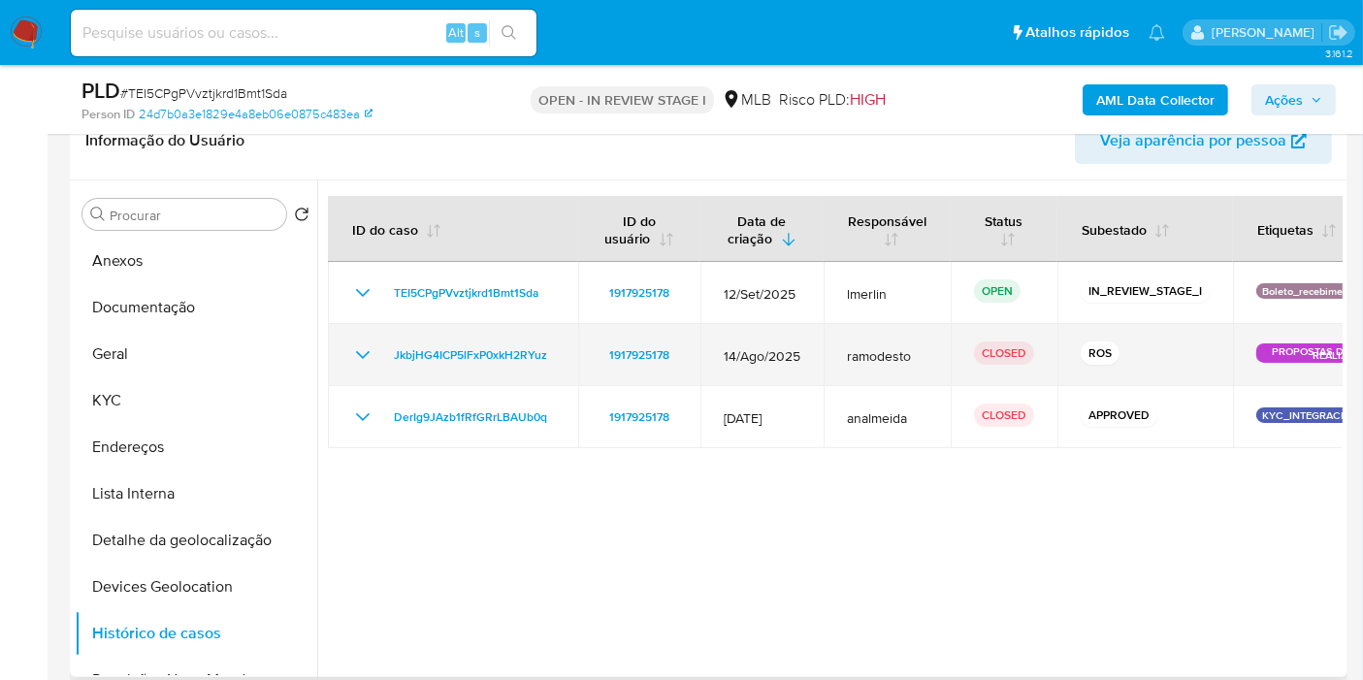
click at [351, 355] on icon "Mostrar/Ocultar" at bounding box center [362, 355] width 23 height 23
